Goal: Information Seeking & Learning: Learn about a topic

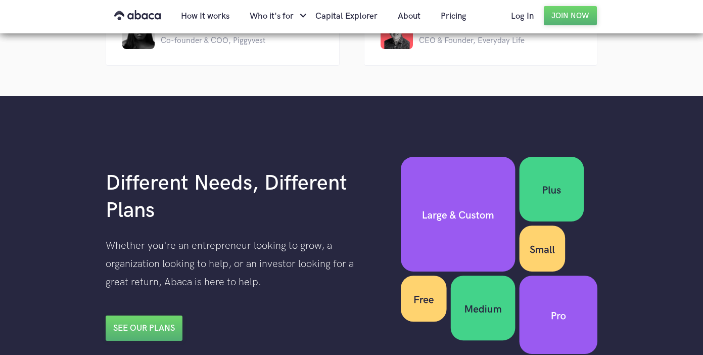
scroll to position [1702, 0]
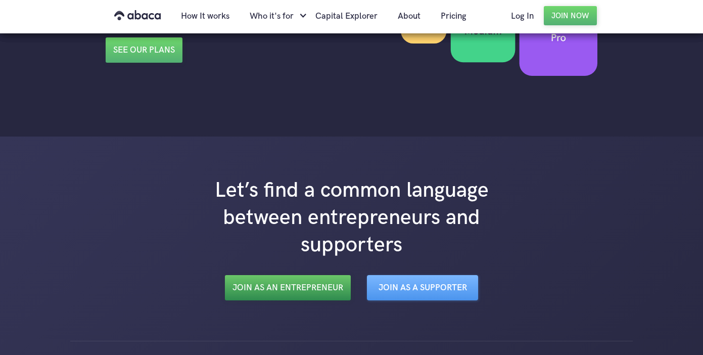
click at [262, 278] on link "Join as an Entrepreneur" at bounding box center [288, 287] width 126 height 25
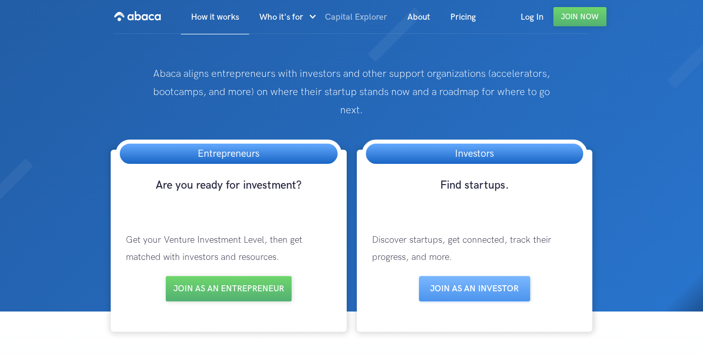
click at [356, 17] on link "Capital Explorer" at bounding box center [356, 17] width 82 height 34
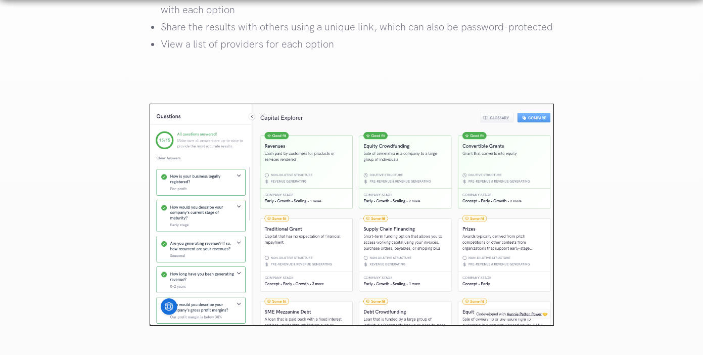
scroll to position [1084, 0]
